Goal: Find specific page/section: Find specific page/section

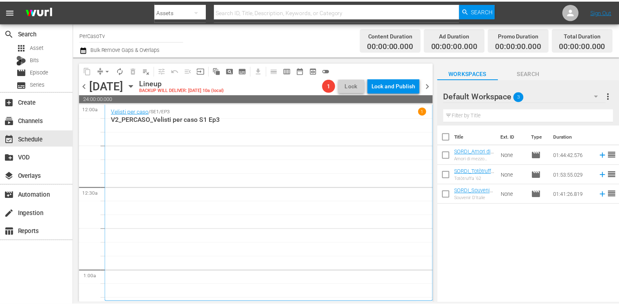
scroll to position [613, 0]
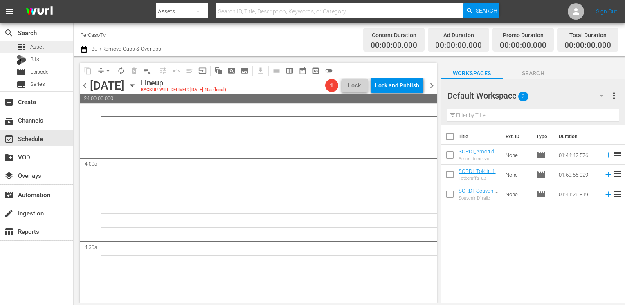
click at [45, 48] on div "apps Asset" at bounding box center [36, 46] width 73 height 11
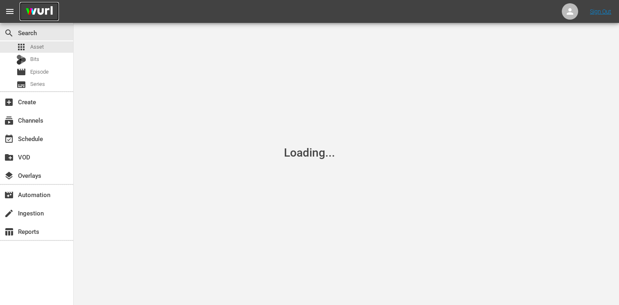
click at [36, 12] on img at bounding box center [39, 11] width 39 height 19
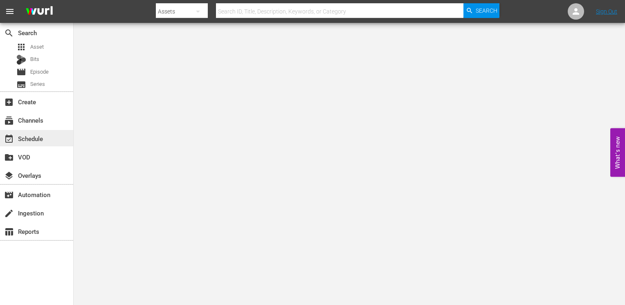
click at [45, 140] on div "event_available Schedule" at bounding box center [23, 137] width 46 height 7
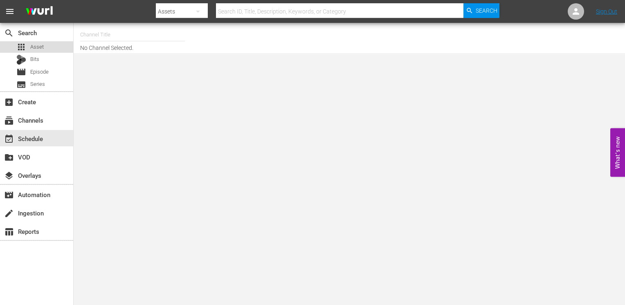
click at [39, 50] on span "Asset" at bounding box center [36, 47] width 13 height 8
